Goal: Entertainment & Leisure: Consume media (video, audio)

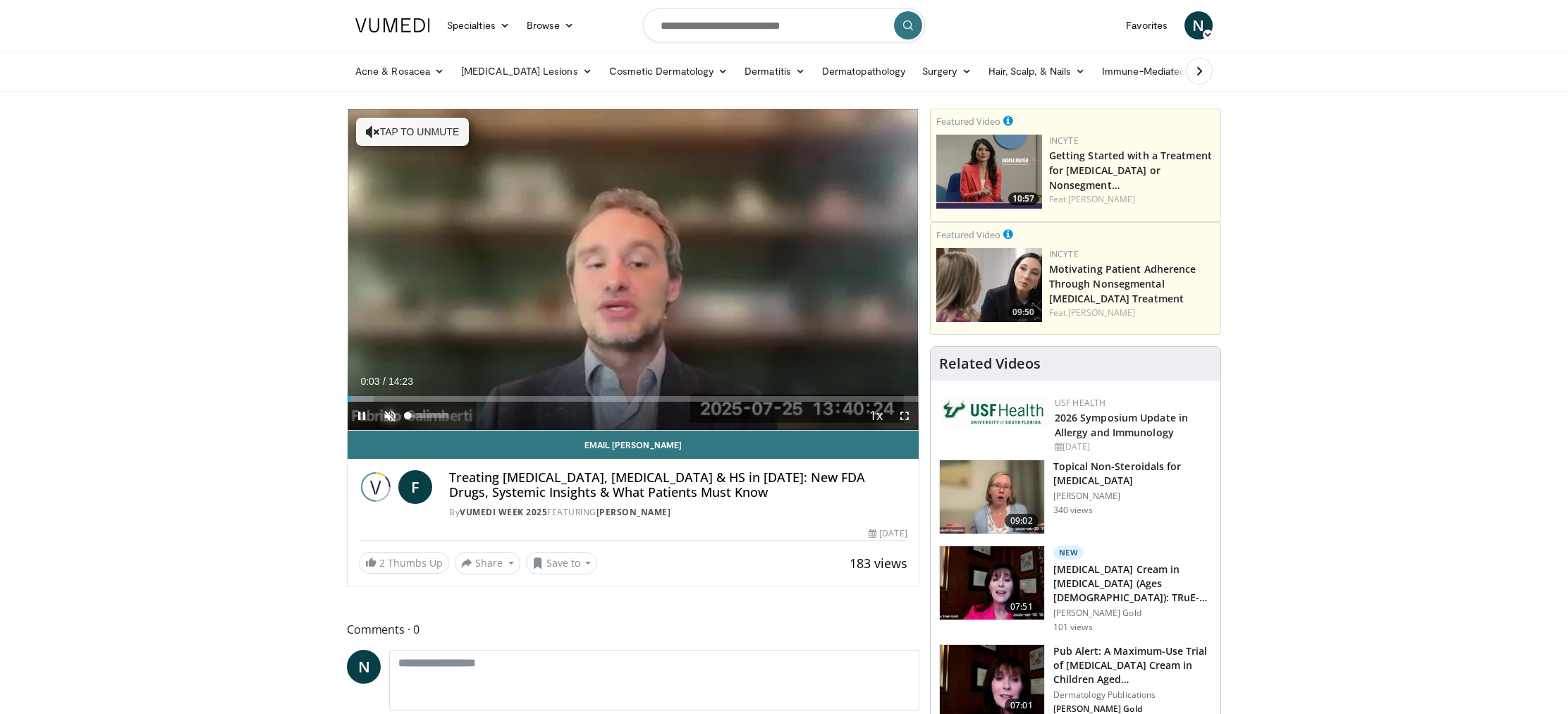
click at [389, 417] on span "Video Player" at bounding box center [389, 415] width 28 height 28
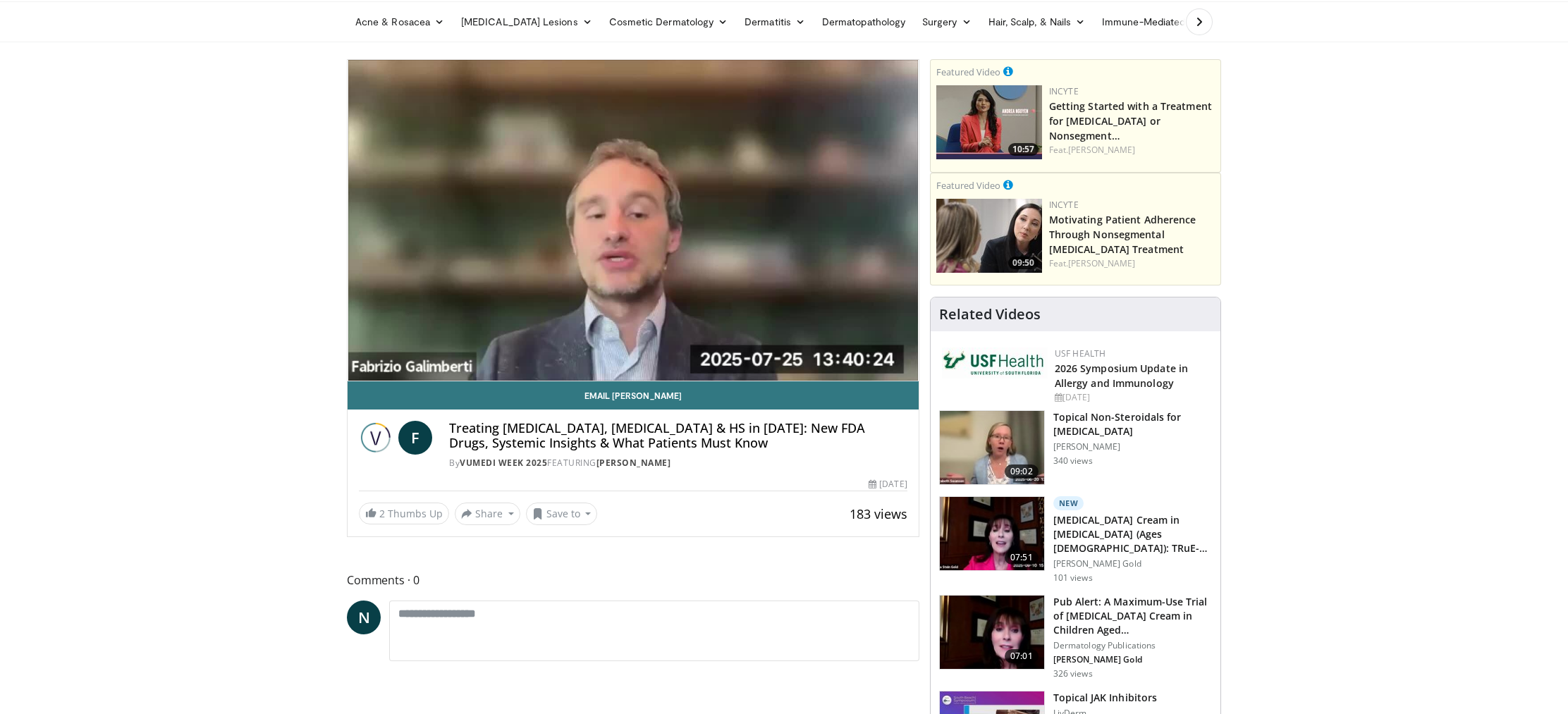
scroll to position [35, 0]
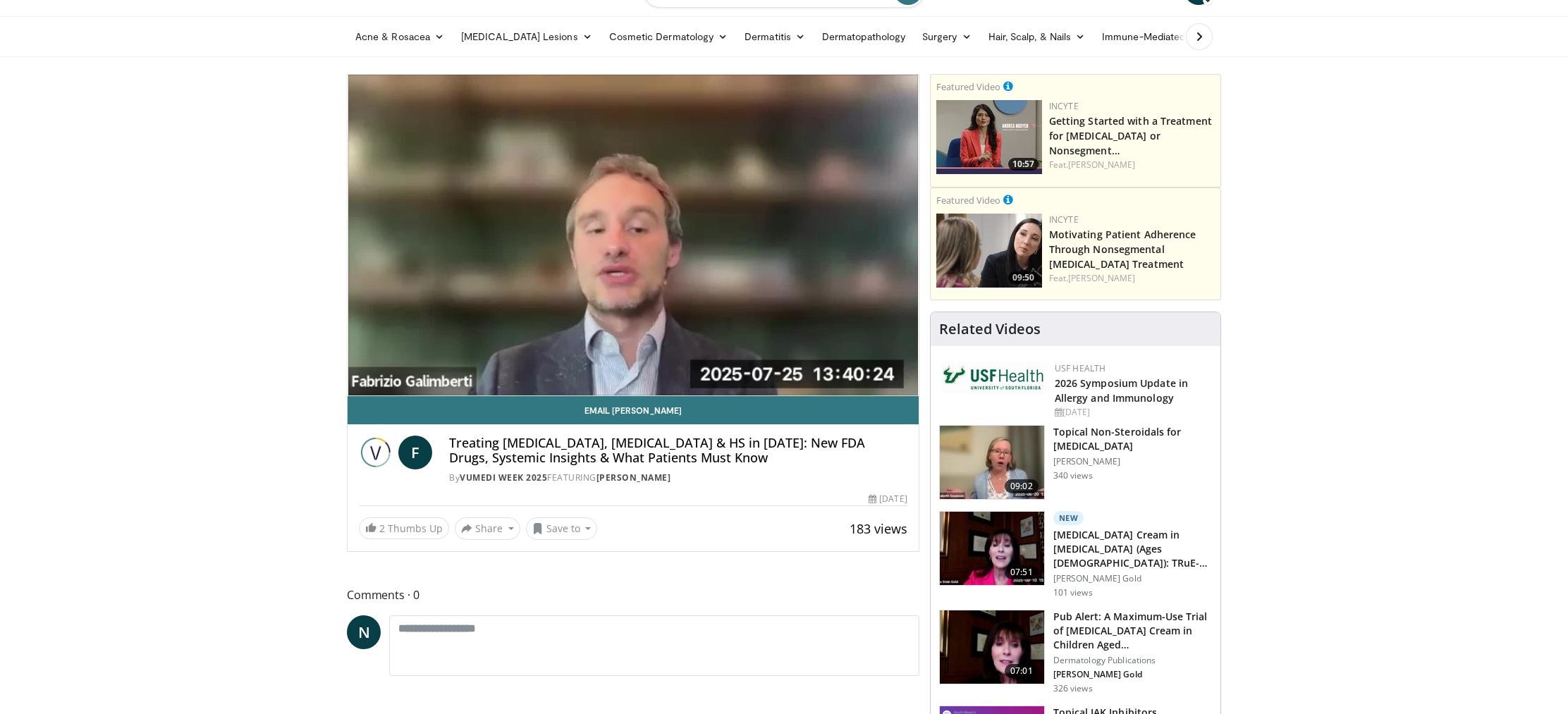
click at [375, 368] on button "Mute" at bounding box center [389, 381] width 28 height 28
click at [375, 368] on button "Unmute" at bounding box center [389, 381] width 28 height 28
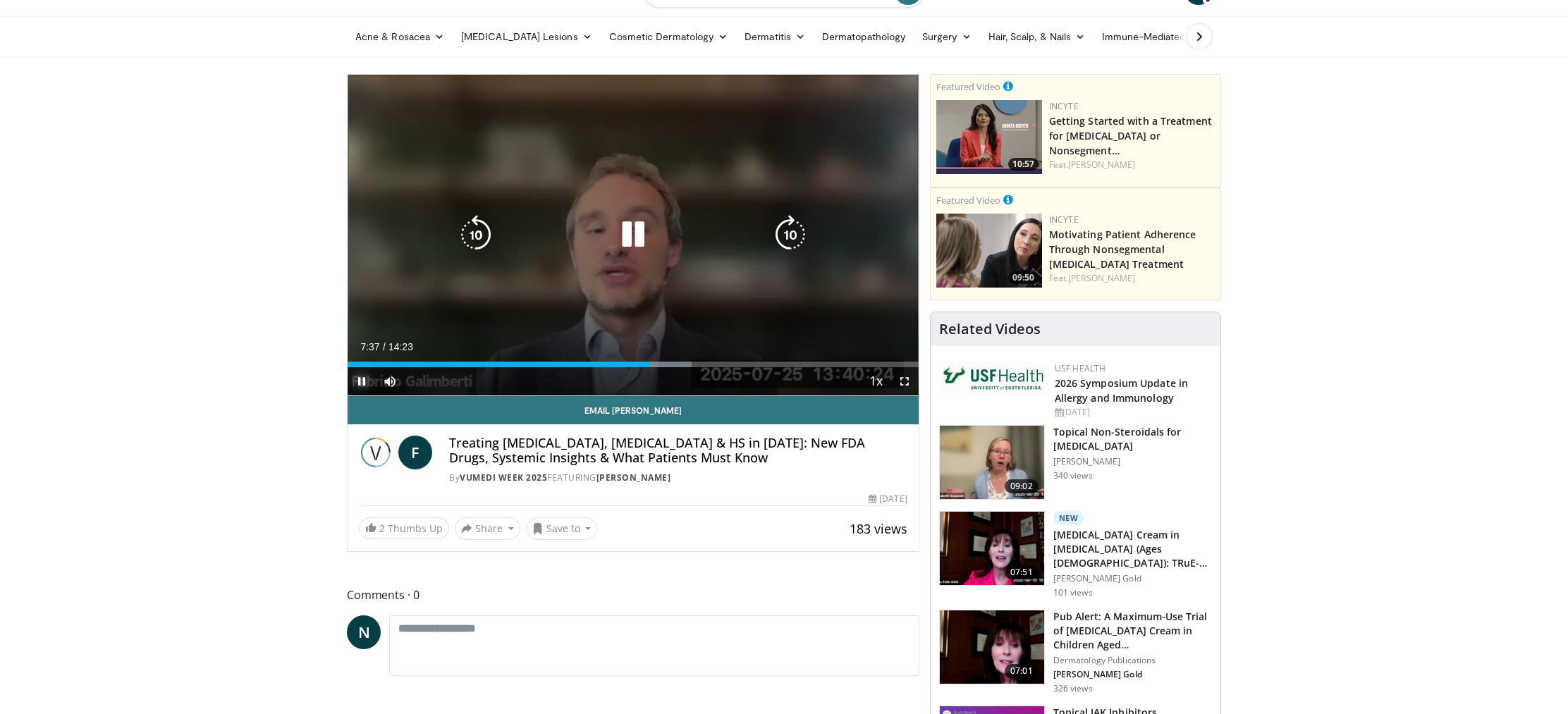
click at [362, 385] on span "Video Player" at bounding box center [361, 381] width 28 height 28
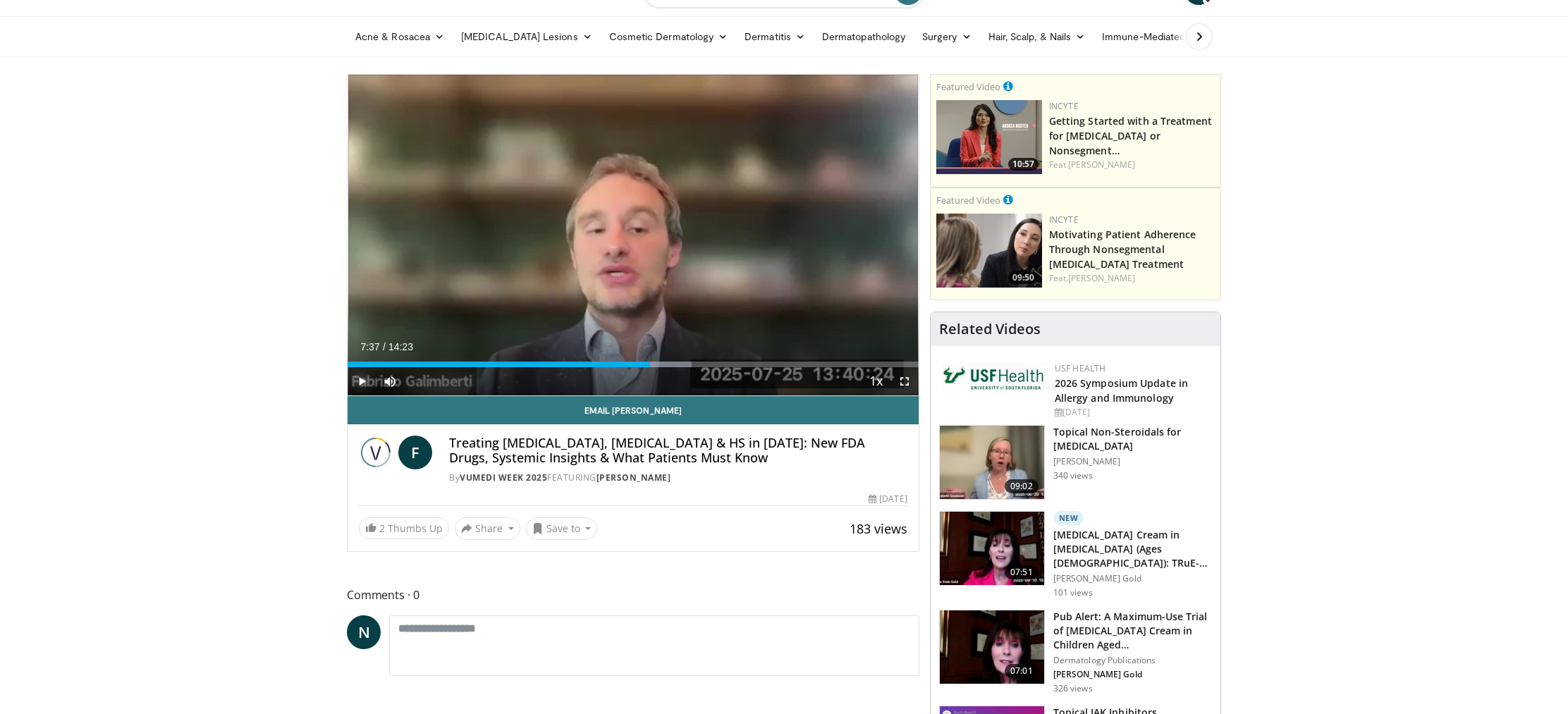
click at [362, 385] on span "Video Player" at bounding box center [361, 381] width 28 height 28
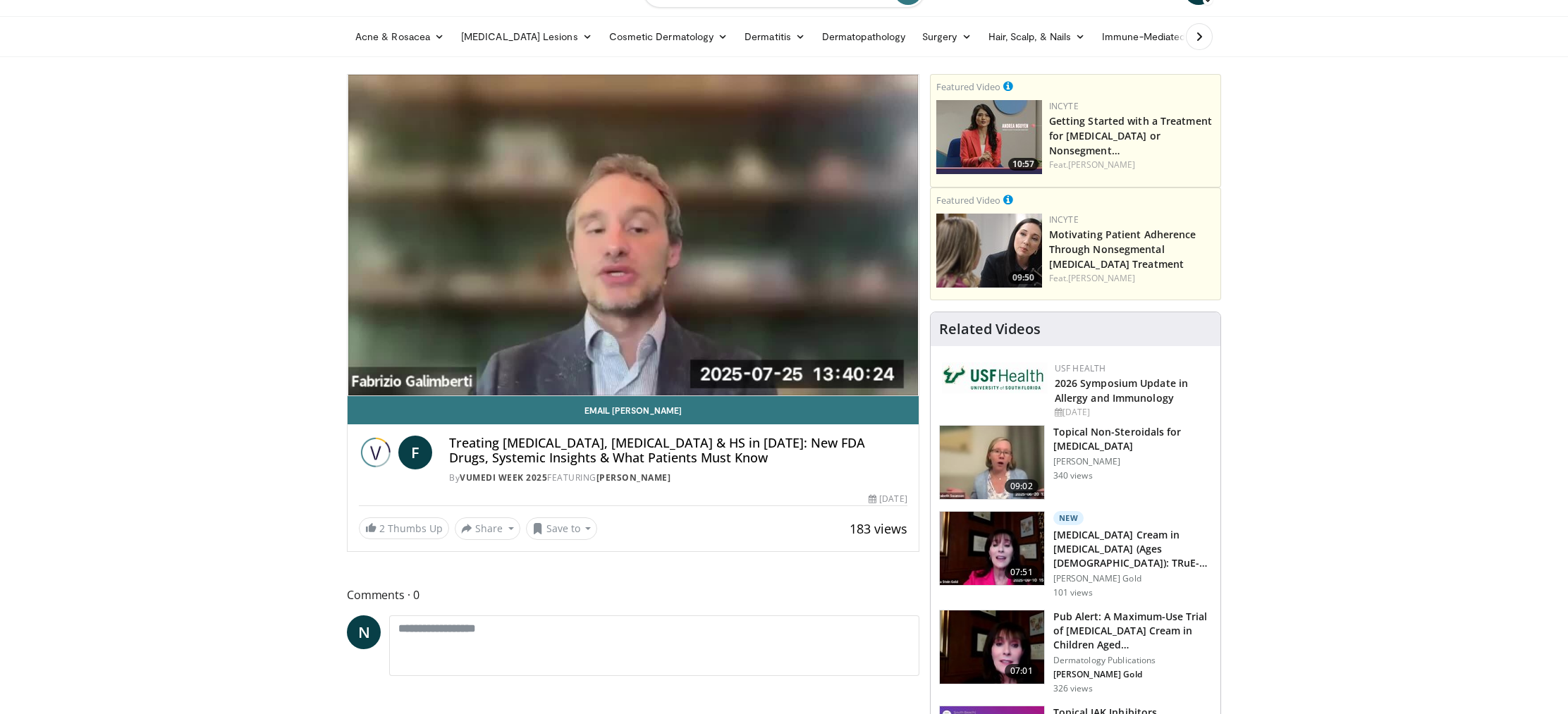
click at [876, 363] on video-js "**********" at bounding box center [633, 234] width 571 height 321
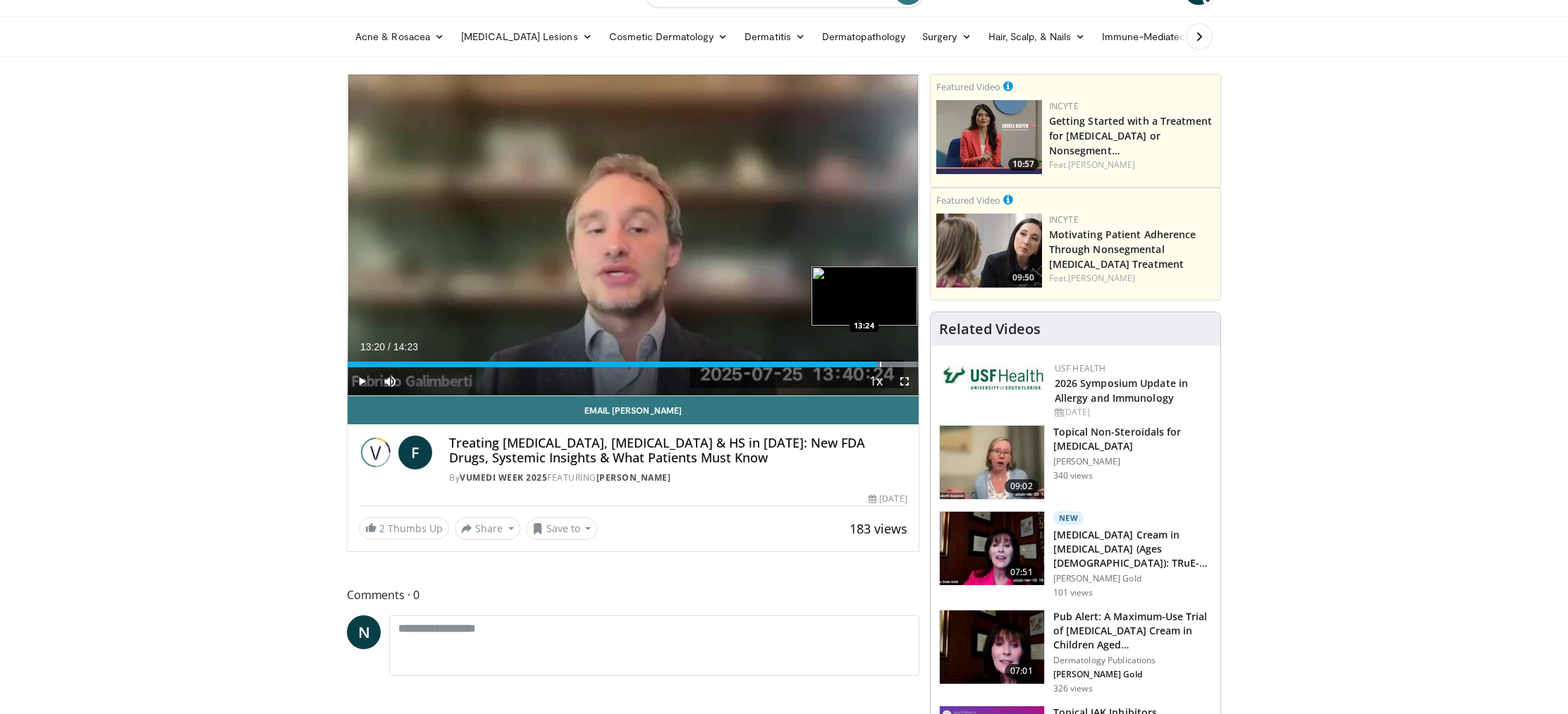
click at [880, 365] on div "Progress Bar" at bounding box center [880, 365] width 1 height 6
click at [883, 365] on div "Progress Bar" at bounding box center [883, 365] width 1 height 6
click at [886, 366] on div "Progress Bar" at bounding box center [886, 365] width 1 height 6
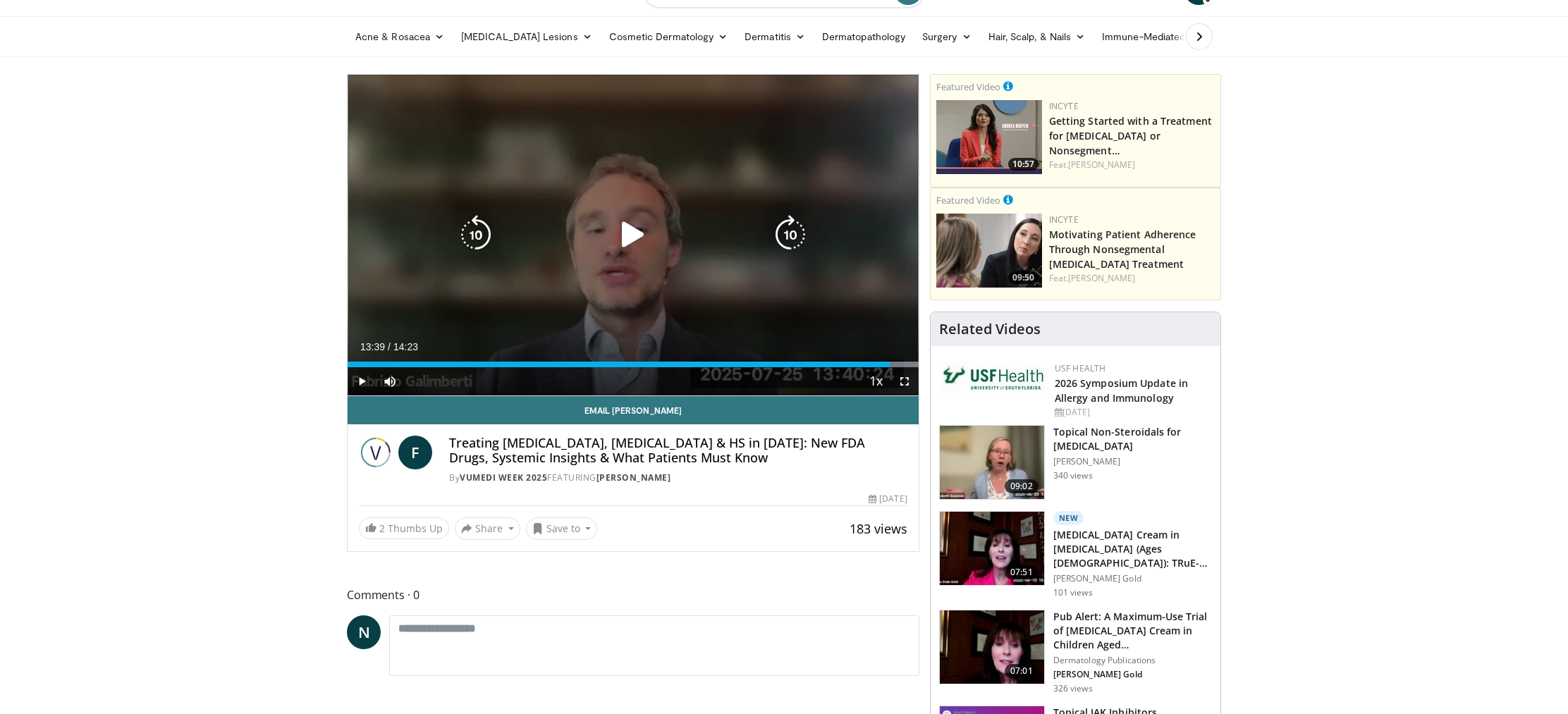
click at [0, 0] on div "Progress Bar" at bounding box center [0, 0] width 0 height 0
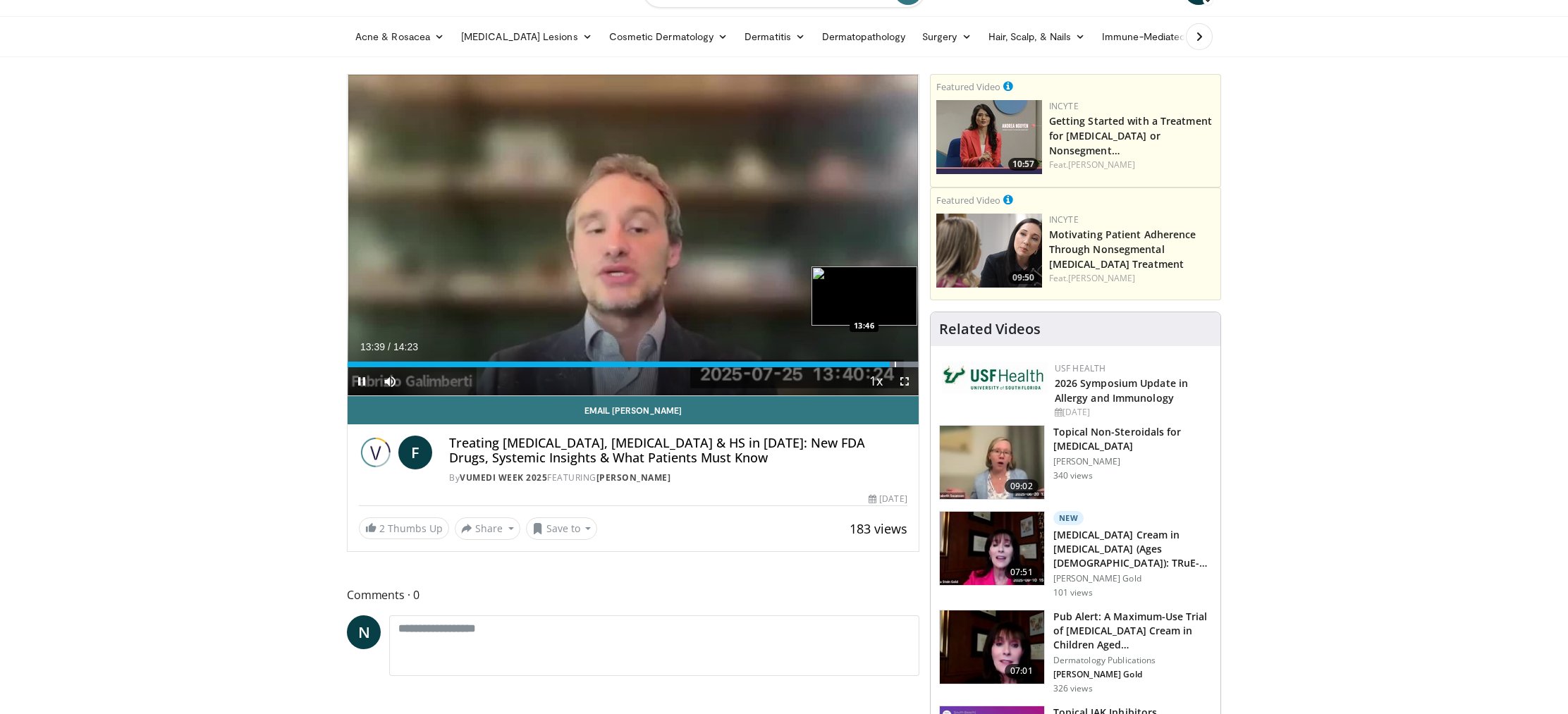
click at [894, 366] on div "Progress Bar" at bounding box center [894, 365] width 1 height 6
click at [902, 365] on div "Progress Bar" at bounding box center [902, 365] width 1 height 6
click at [362, 377] on span "Video Player" at bounding box center [361, 381] width 28 height 28
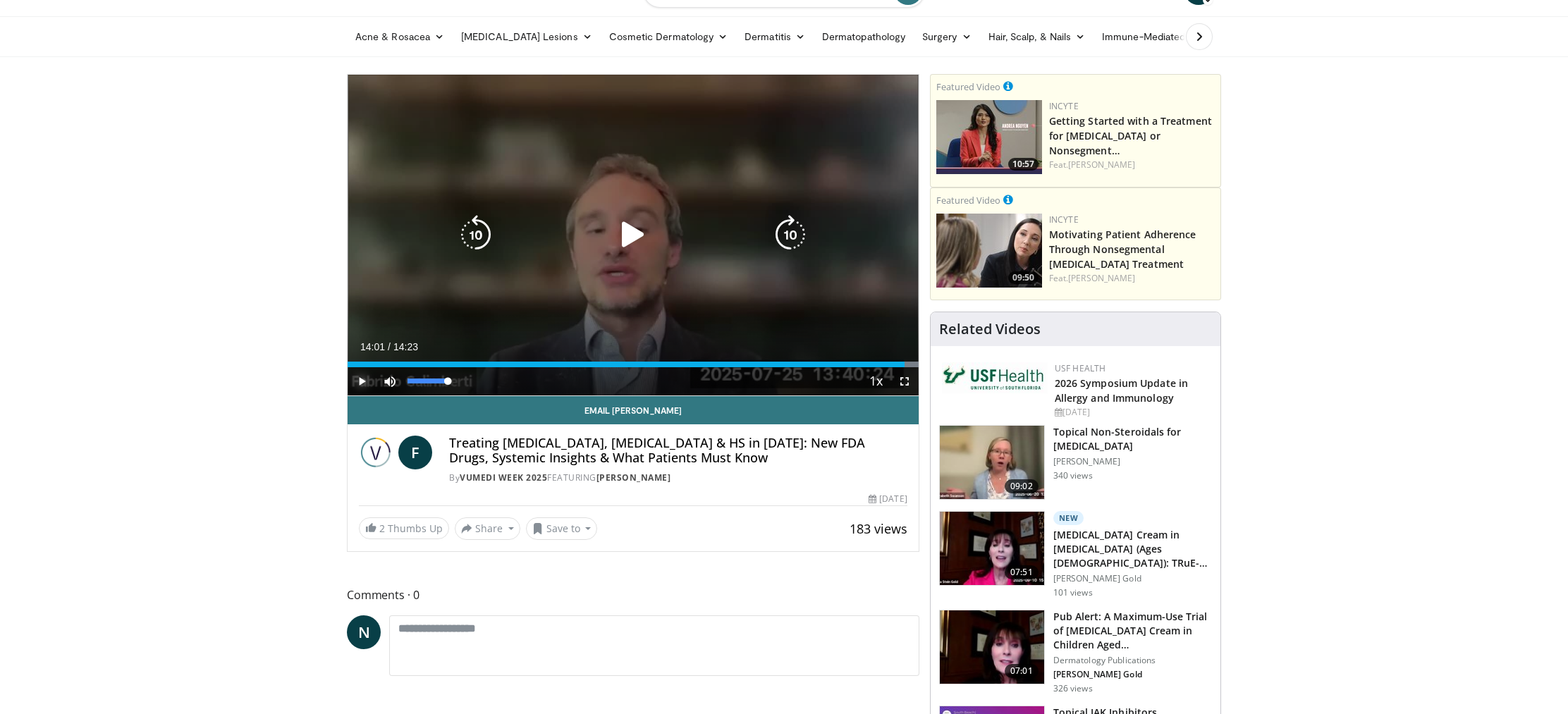
scroll to position [37, 0]
